Goal: Transaction & Acquisition: Register for event/course

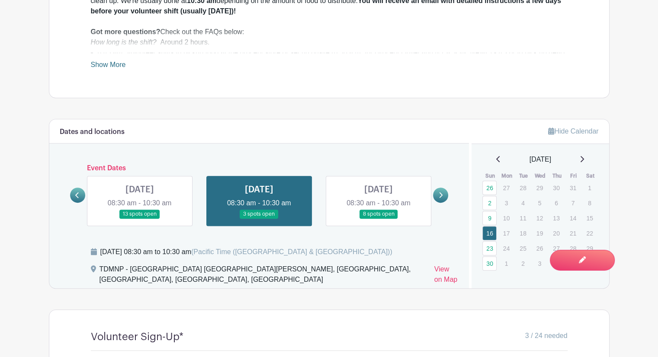
scroll to position [372, 0]
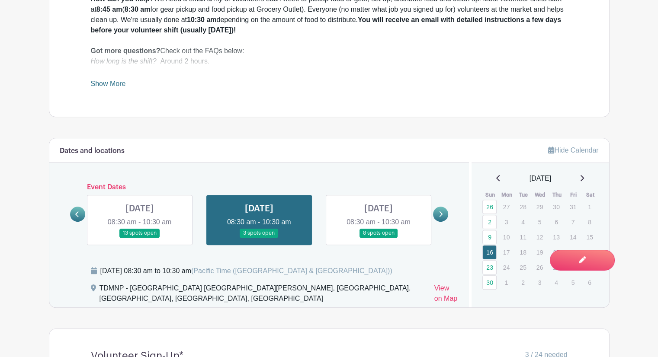
click at [490, 179] on div "[DATE]" at bounding box center [540, 178] width 117 height 10
click at [496, 179] on icon at bounding box center [498, 178] width 4 height 7
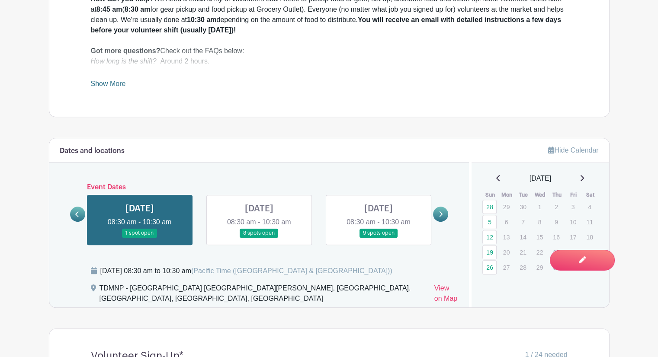
click at [496, 179] on icon at bounding box center [498, 178] width 4 height 7
click at [487, 238] on link "14" at bounding box center [489, 237] width 14 height 14
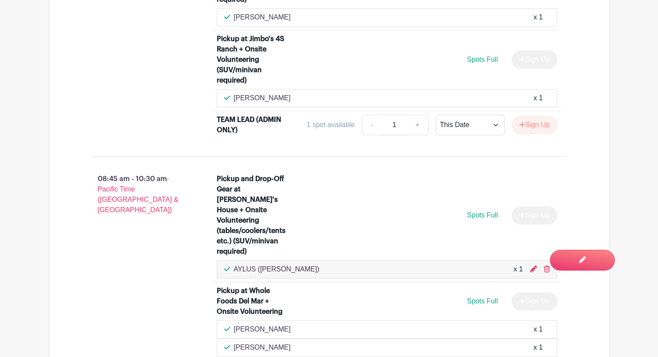
scroll to position [715, 0]
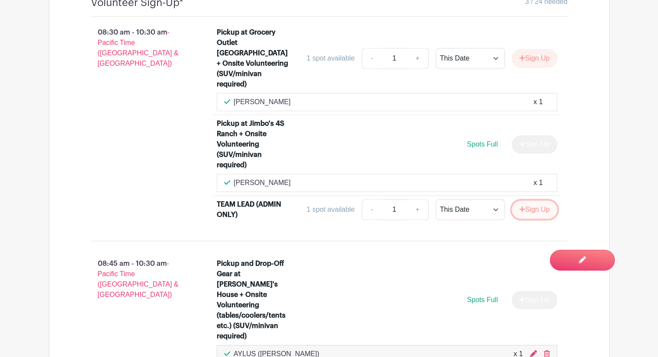
click at [538, 201] on button "Sign Up" at bounding box center [534, 210] width 45 height 18
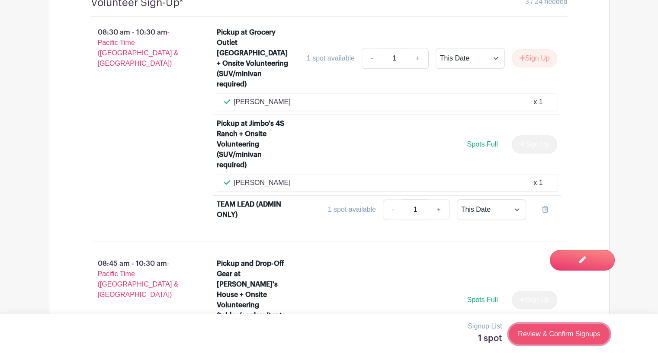
click at [558, 337] on link "Review & Confirm Signups" at bounding box center [558, 334] width 100 height 21
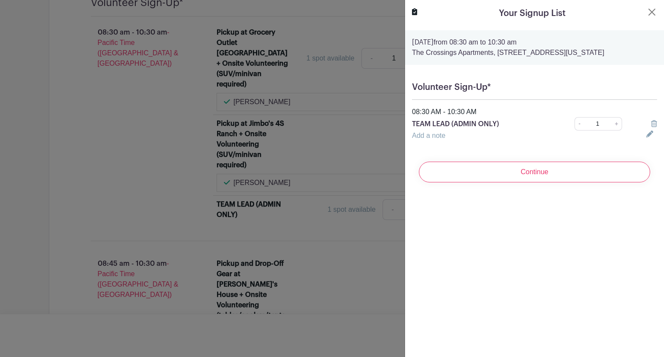
click at [551, 189] on div "Continue" at bounding box center [534, 172] width 245 height 35
drag, startPoint x: 550, startPoint y: 177, endPoint x: 550, endPoint y: 185, distance: 8.2
click at [550, 178] on input "Continue" at bounding box center [534, 172] width 231 height 21
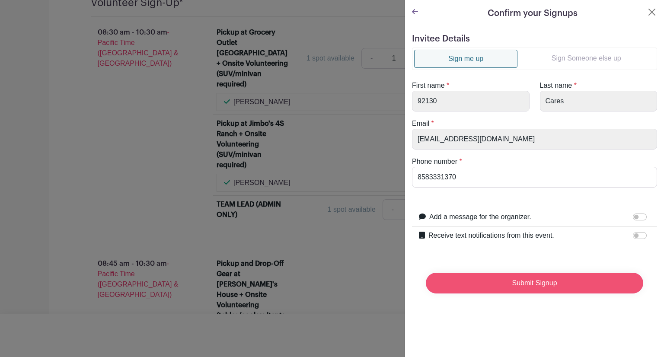
click at [543, 282] on input "Submit Signup" at bounding box center [534, 283] width 217 height 21
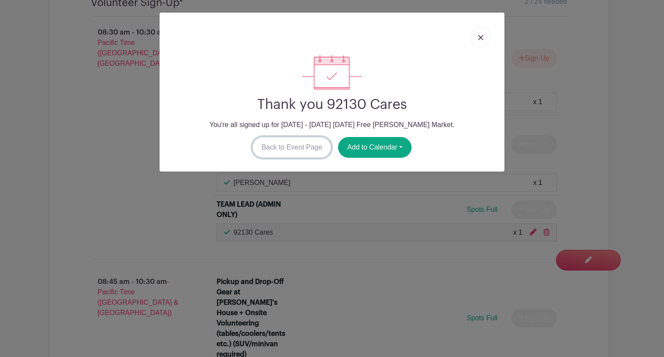
click at [314, 149] on link "Back to Event Page" at bounding box center [292, 147] width 79 height 21
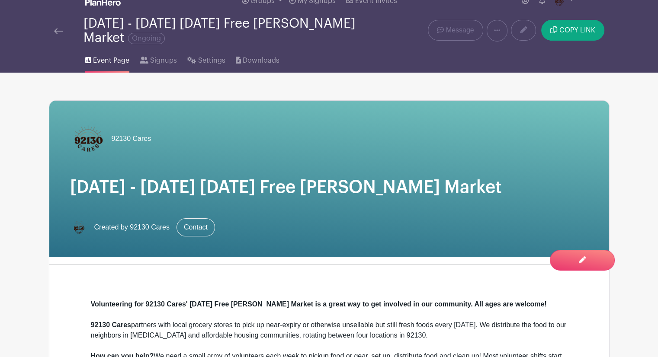
scroll to position [0, 0]
